Goal: Task Accomplishment & Management: Use online tool/utility

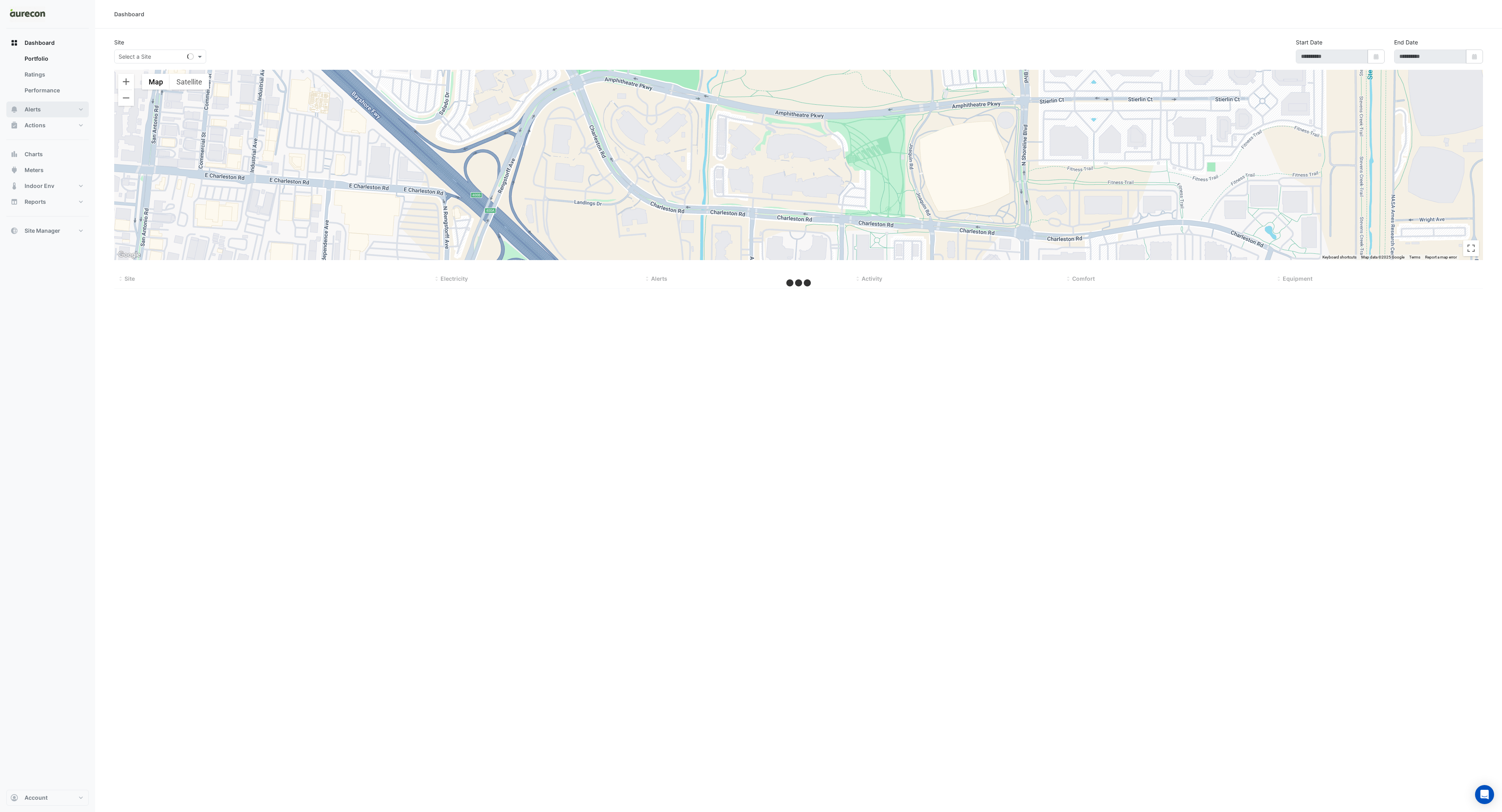
click at [47, 113] on button "Alerts" at bounding box center [47, 109] width 82 height 16
click at [36, 89] on link "Rules" at bounding box center [53, 90] width 71 height 16
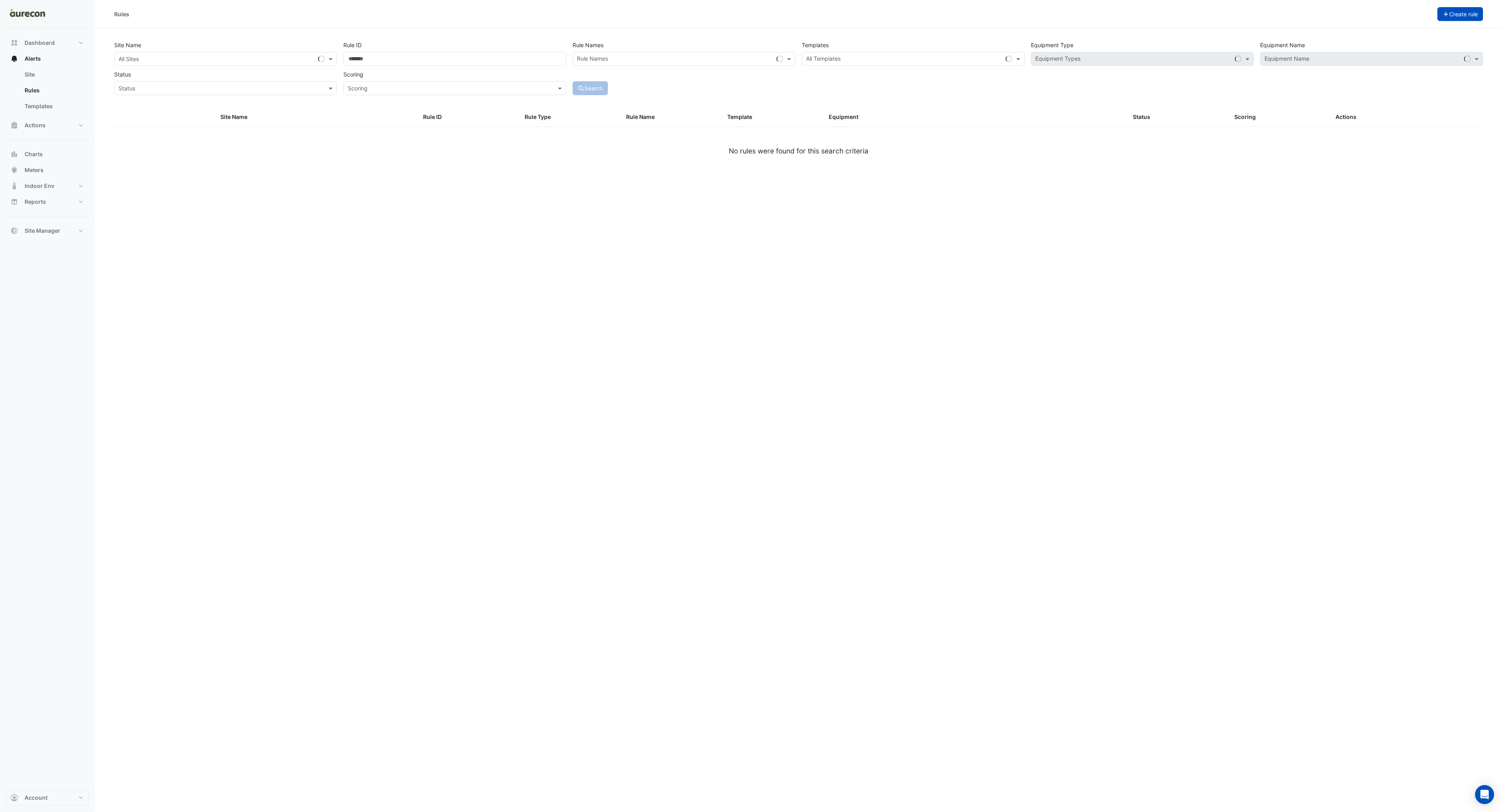
click at [1452, 17] on button "Create rule" at bounding box center [1460, 14] width 46 height 14
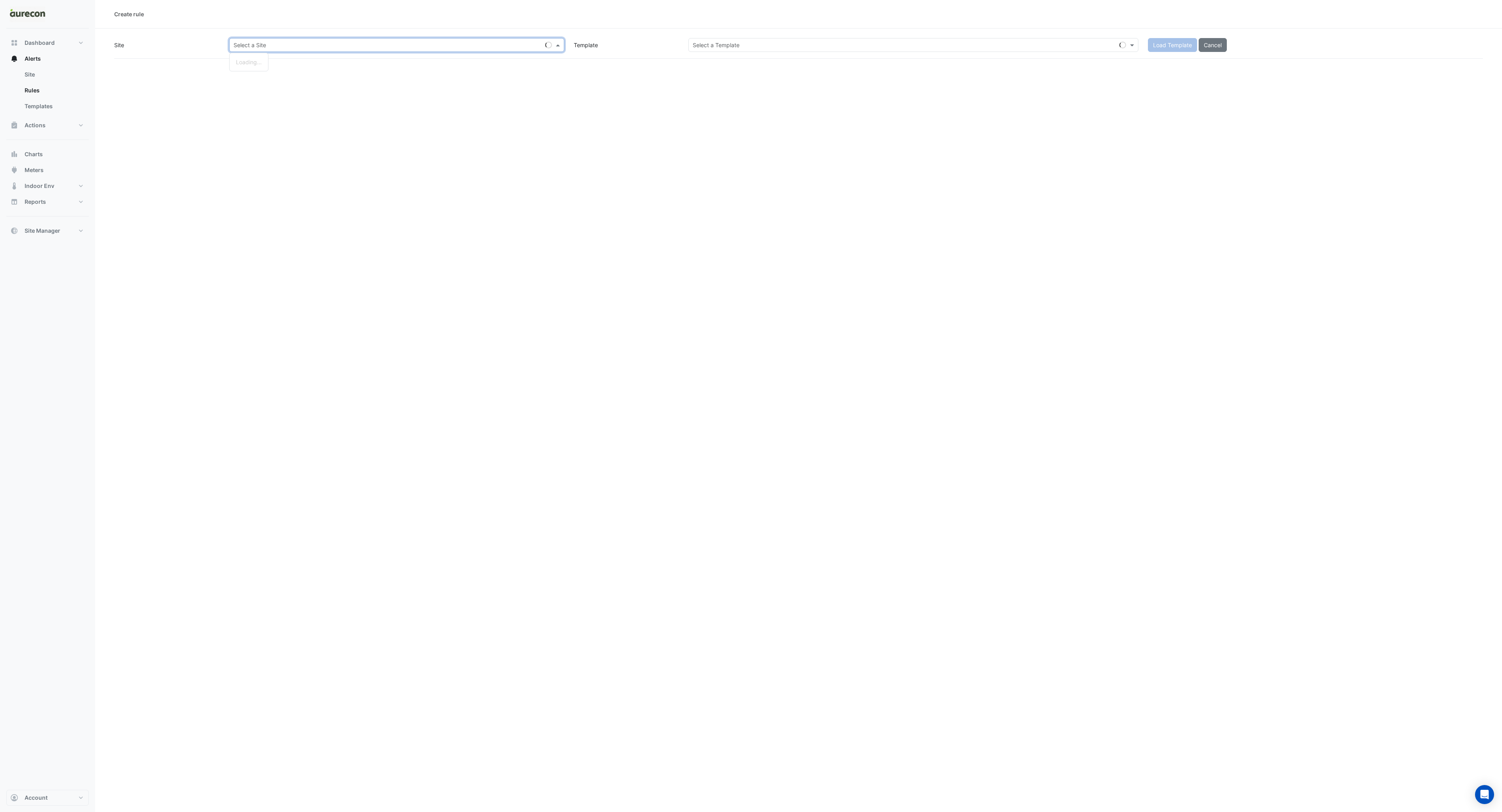
click at [554, 44] on span at bounding box center [559, 45] width 10 height 8
click at [336, 87] on div "Create rule Site Select a Site No items found Template Select a Template Load T…" at bounding box center [798, 406] width 1407 height 812
click at [327, 41] on input "text" at bounding box center [389, 45] width 310 height 8
click at [325, 76] on div "Create rule Site Select a Site No items found Enter a value Template Select a T…" at bounding box center [798, 406] width 1407 height 812
click at [323, 41] on input "text" at bounding box center [389, 45] width 310 height 8
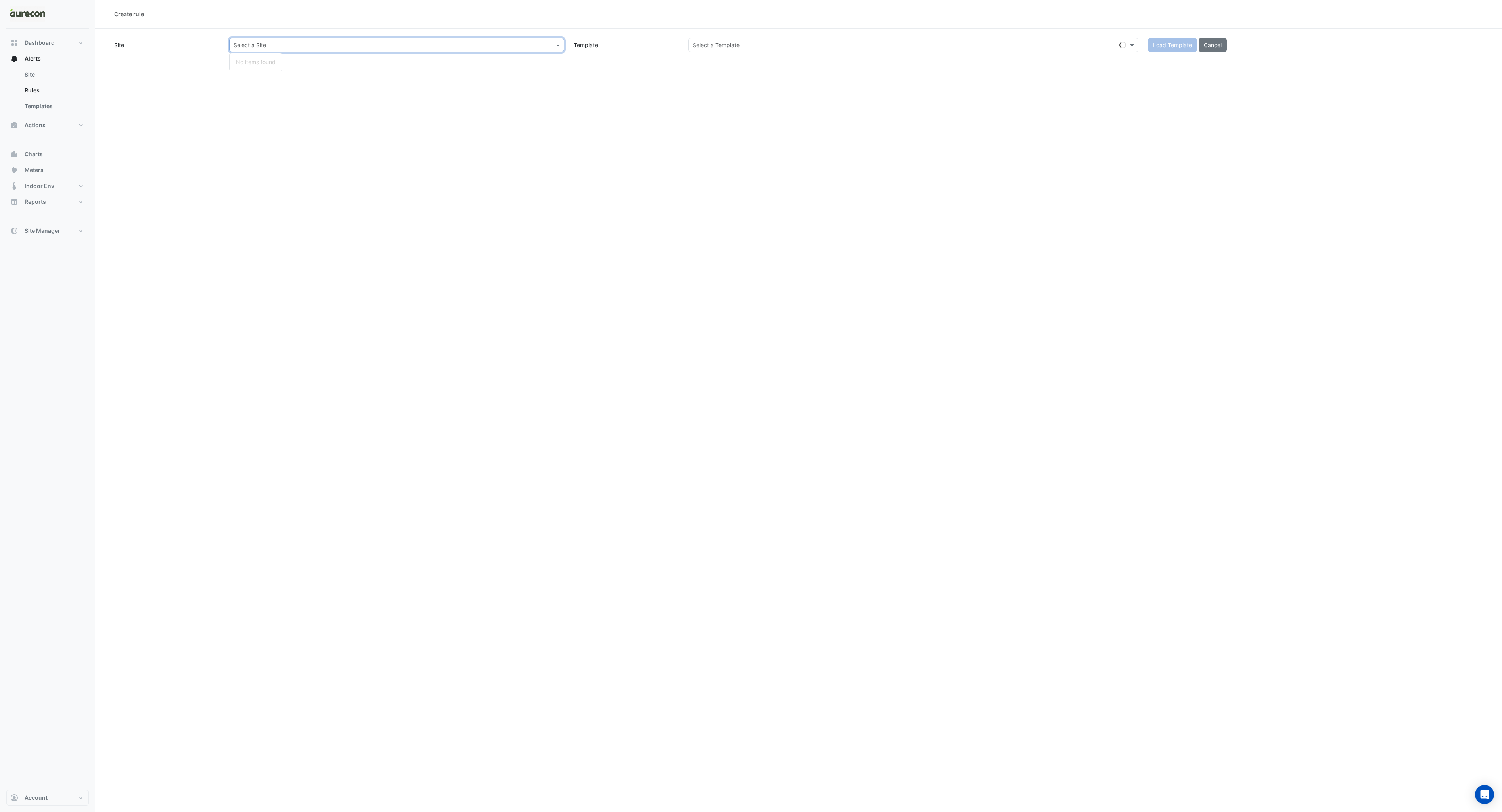
click at [365, 107] on div "Create rule Site Select a Site No items found Enter a value Template Select a T…" at bounding box center [798, 406] width 1407 height 812
